Goal: Browse casually: Explore the website without a specific task or goal

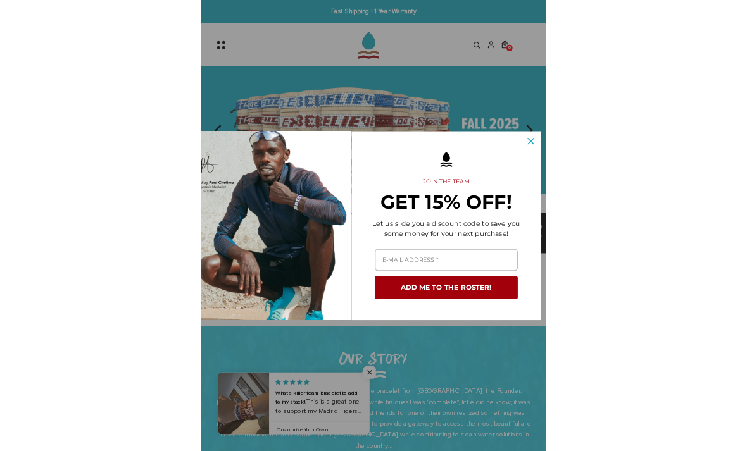
scroll to position [0, 33]
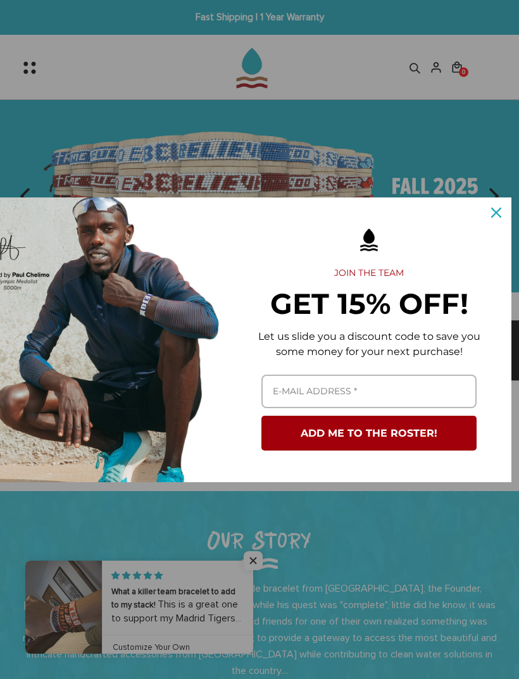
click at [493, 213] on icon "close icon" at bounding box center [496, 213] width 10 height 10
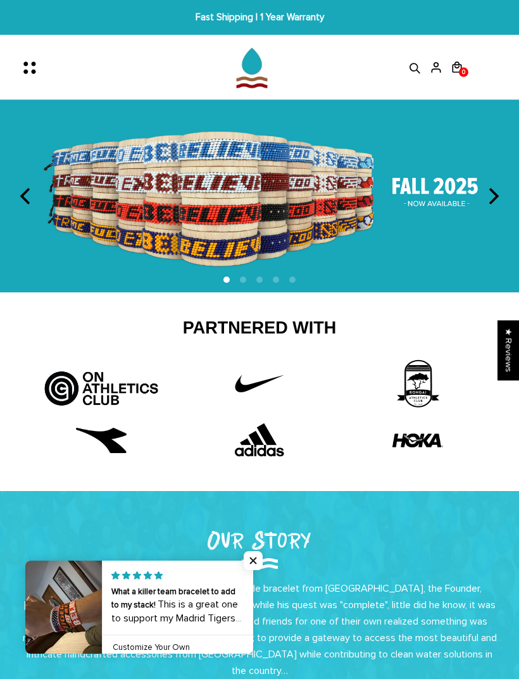
click at [253, 559] on span "Close popup widget" at bounding box center [253, 560] width 19 height 19
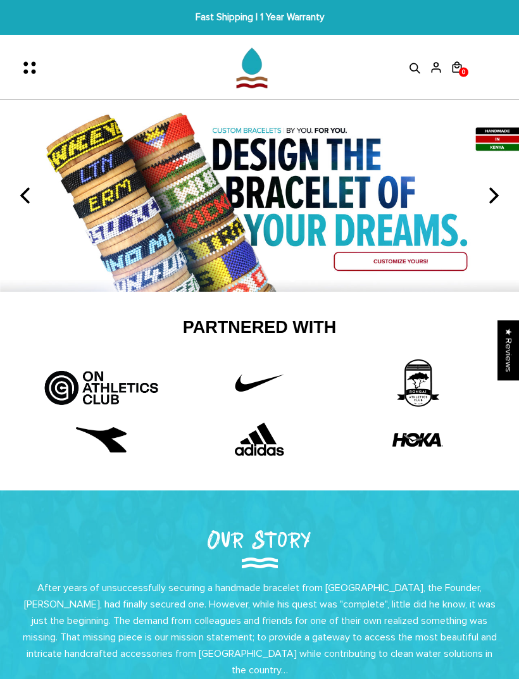
click at [36, 72] on icon "Menu" at bounding box center [33, 67] width 27 height 27
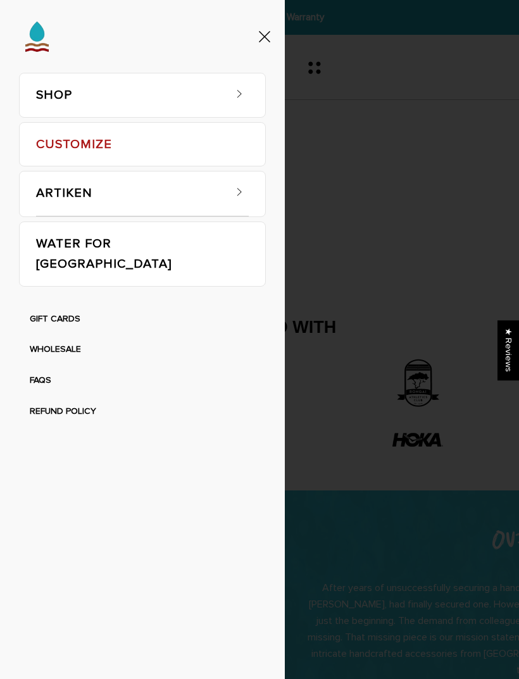
click at [239, 98] on icon at bounding box center [239, 93] width 13 height 13
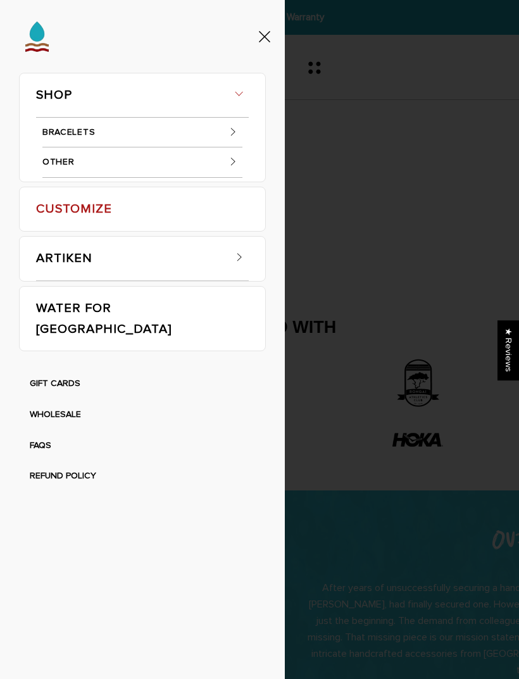
click at [231, 132] on icon at bounding box center [233, 131] width 13 height 13
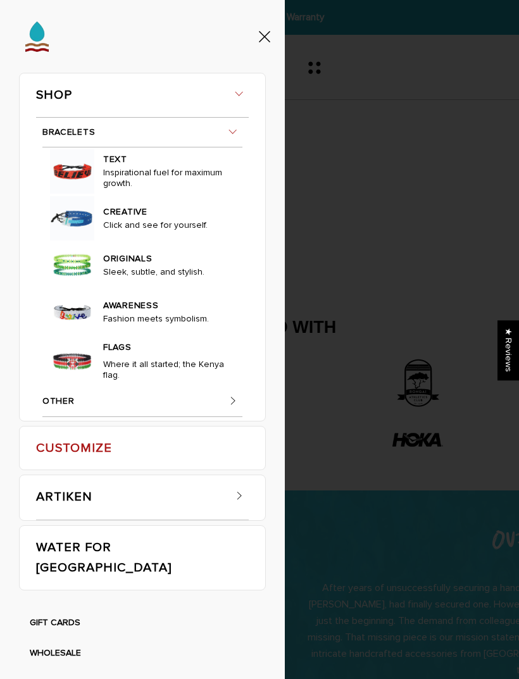
click at [132, 194] on p "Inspirational fuel for maximum growth." at bounding box center [165, 180] width 125 height 27
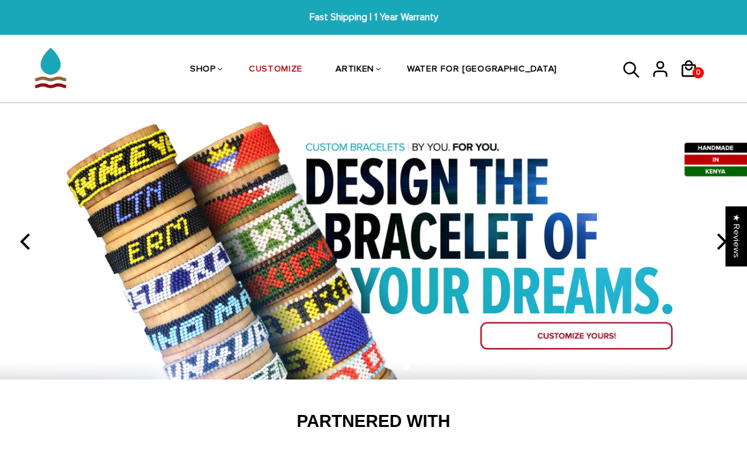
click at [0, 0] on link "TEXT" at bounding box center [0, 0] width 0 height 0
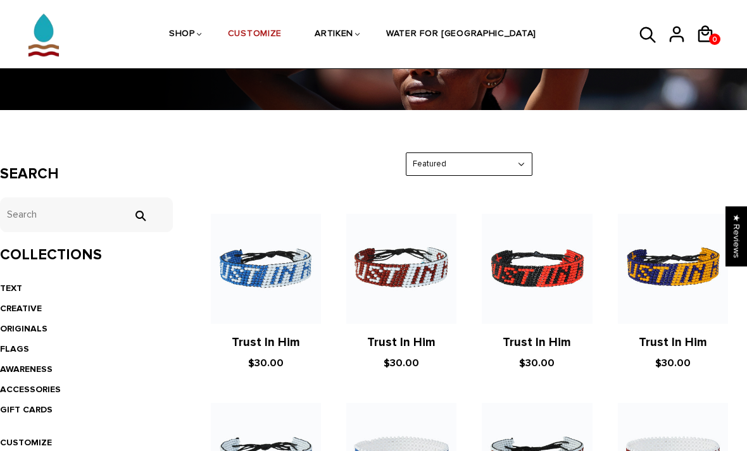
scroll to position [135, 0]
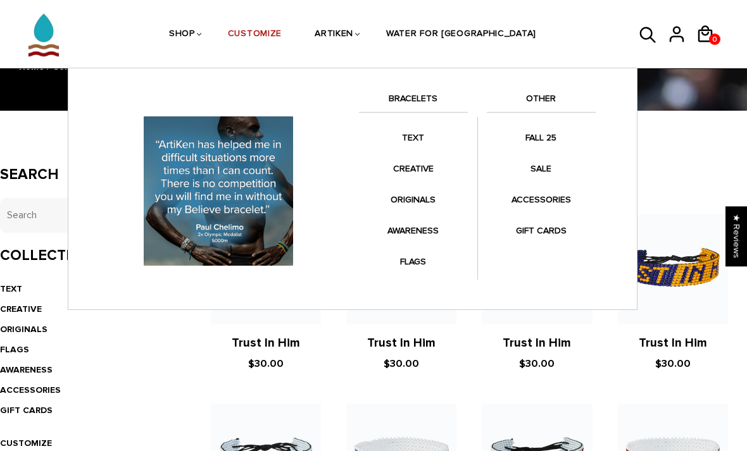
click at [432, 172] on link "CREATIVE" at bounding box center [413, 168] width 109 height 25
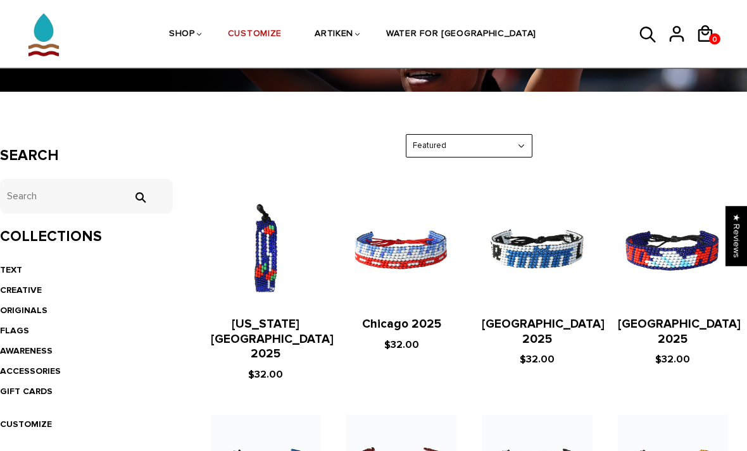
scroll to position [154, 0]
click at [564, 264] on img at bounding box center [537, 251] width 110 height 110
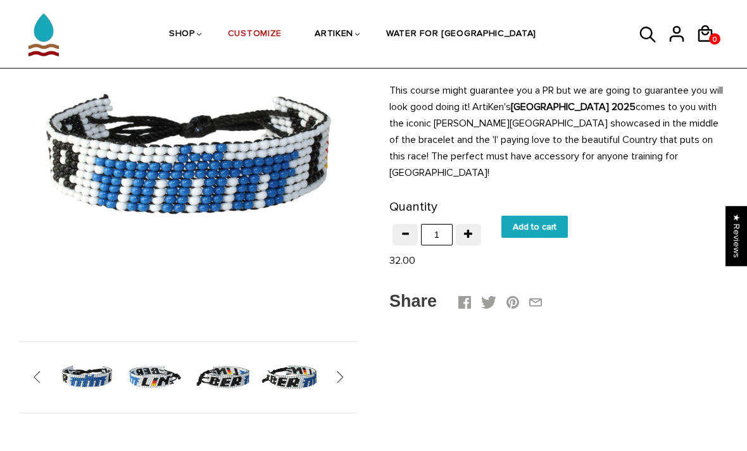
scroll to position [139, 0]
click at [345, 376] on div " " at bounding box center [188, 377] width 339 height 73
click at [341, 378] on span "" at bounding box center [334, 377] width 20 height 13
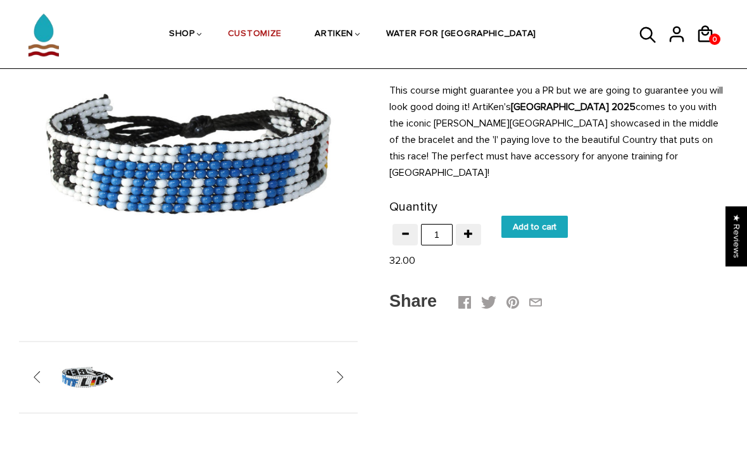
click at [91, 374] on img at bounding box center [87, 377] width 60 height 60
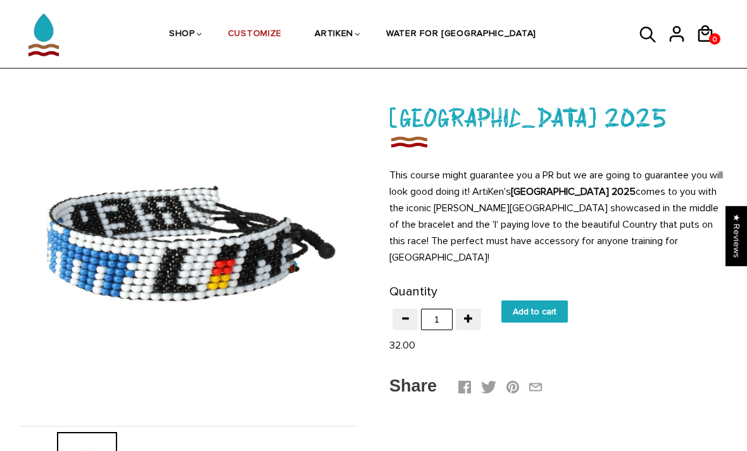
scroll to position [0, 0]
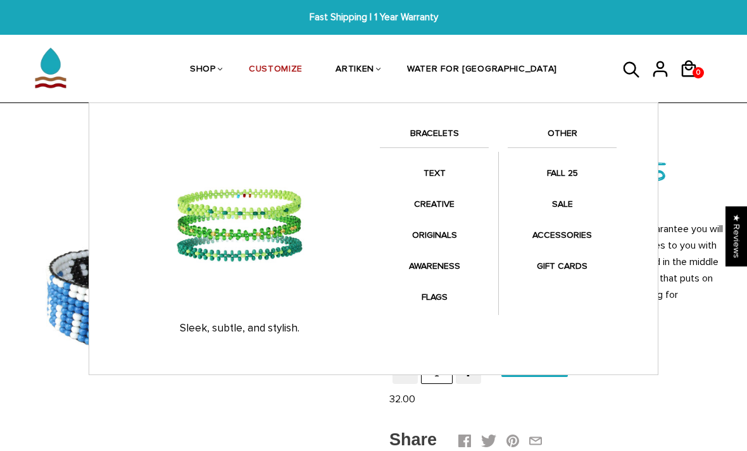
click at [444, 227] on link "ORIGINALS" at bounding box center [434, 235] width 109 height 25
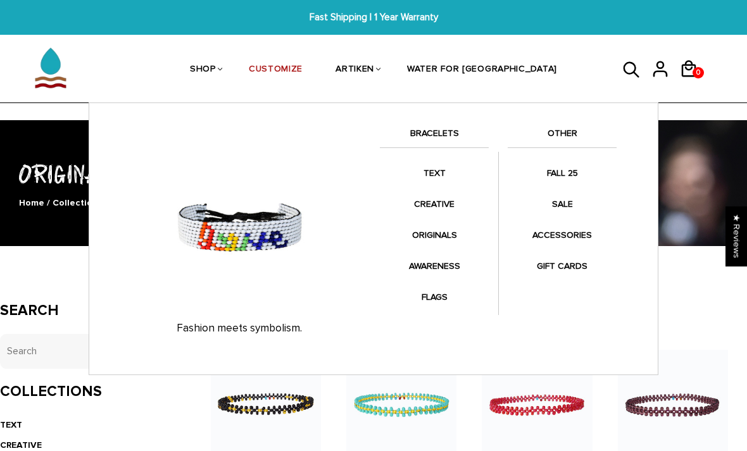
click at [451, 265] on link "AWARENESS" at bounding box center [434, 266] width 109 height 25
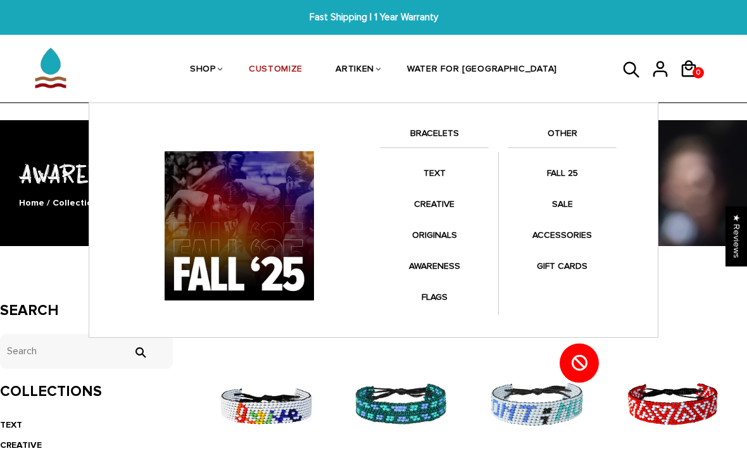
click at [579, 177] on link "FALL 25" at bounding box center [561, 173] width 109 height 25
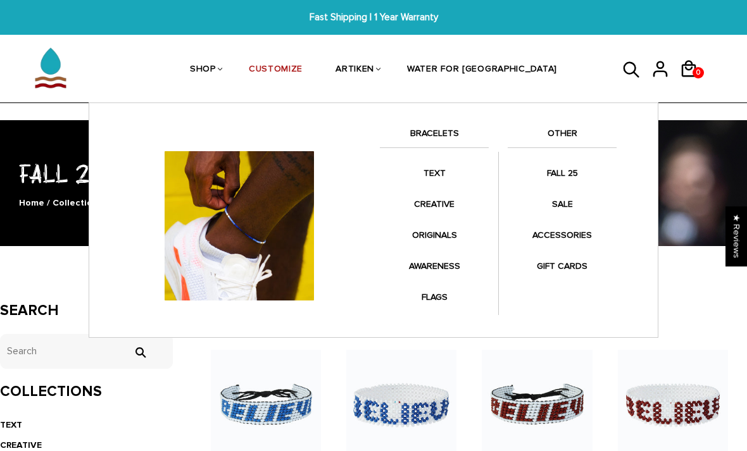
click at [580, 236] on link "ACCESSORIES" at bounding box center [561, 235] width 109 height 25
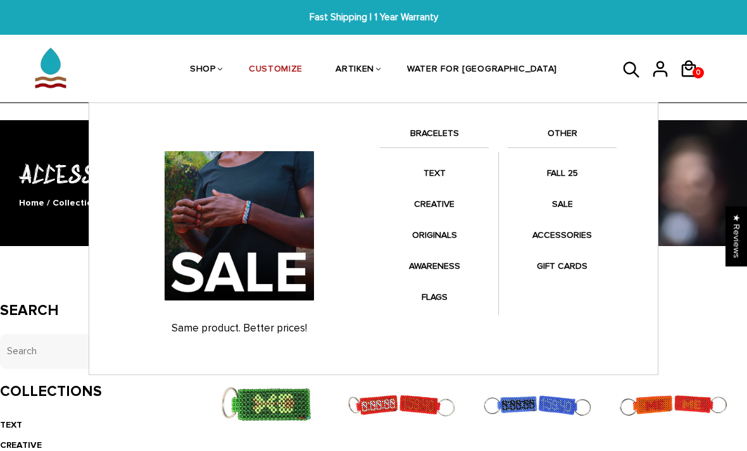
click at [568, 204] on link "SALE" at bounding box center [561, 204] width 109 height 25
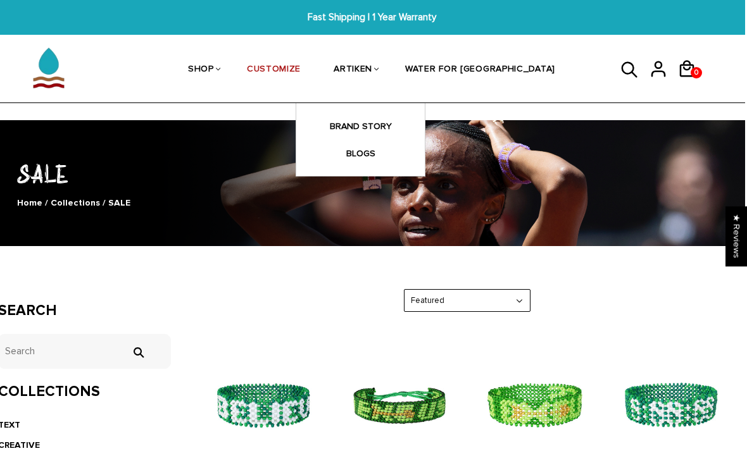
scroll to position [0, 1]
